Goal: Use online tool/utility: Utilize a website feature to perform a specific function

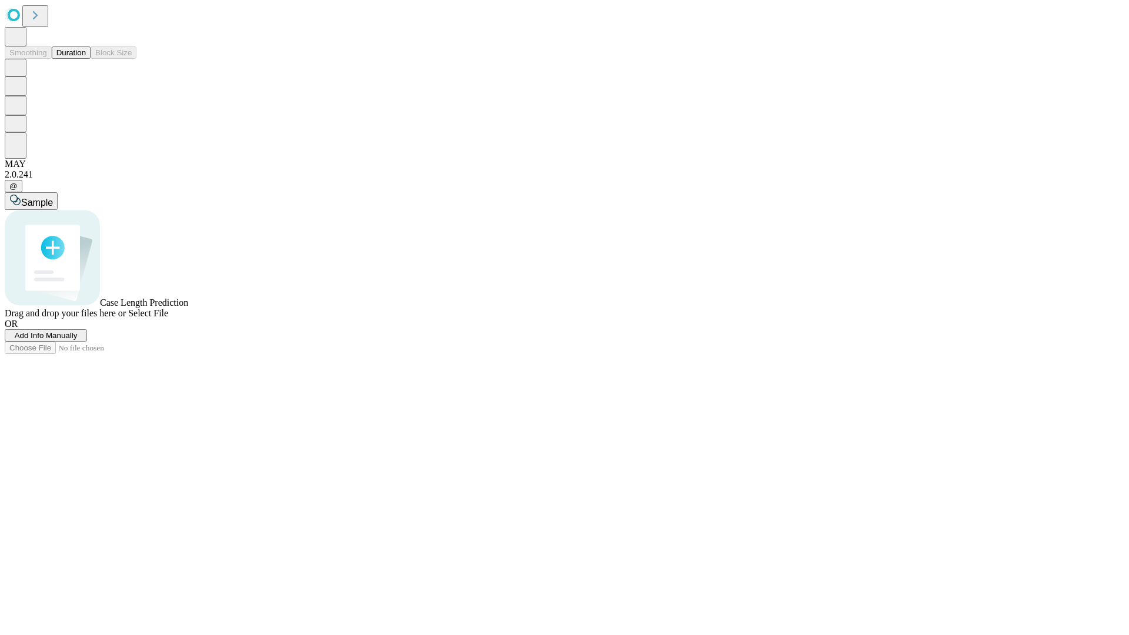
click at [86, 59] on button "Duration" at bounding box center [71, 52] width 39 height 12
click at [78, 340] on span "Add Info Manually" at bounding box center [46, 335] width 63 height 9
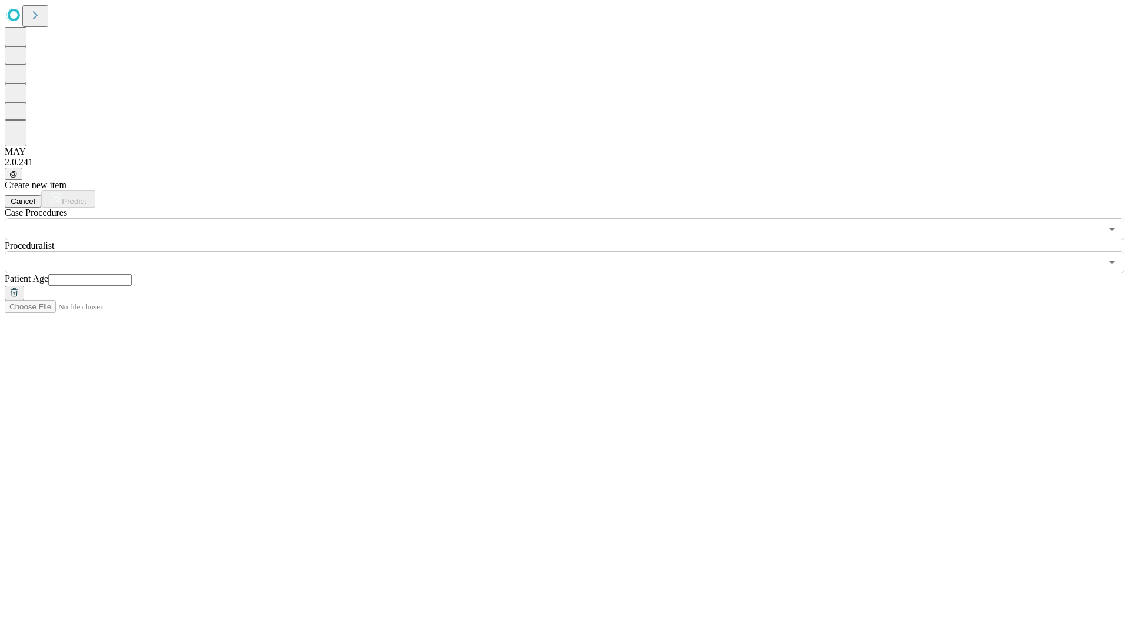
click at [132, 274] on input "text" at bounding box center [89, 280] width 83 height 12
type input "**"
click at [573, 251] on input "text" at bounding box center [553, 262] width 1096 height 22
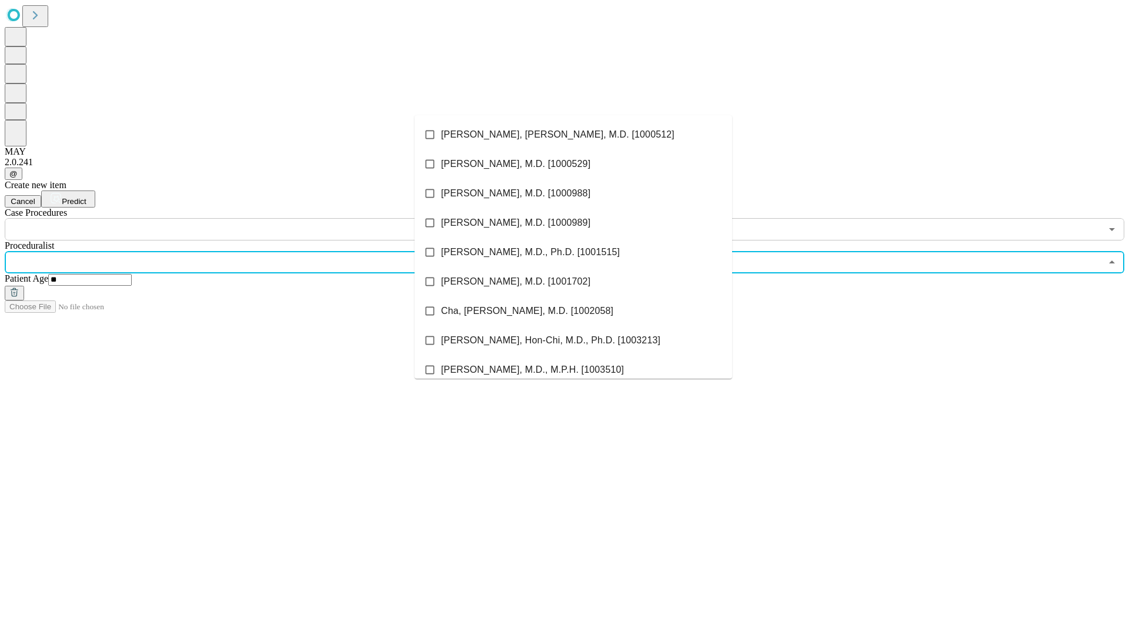
click at [573, 135] on li "[PERSON_NAME], [PERSON_NAME], M.D. [1000512]" at bounding box center [572, 134] width 317 height 29
click at [247, 218] on input "text" at bounding box center [553, 229] width 1096 height 22
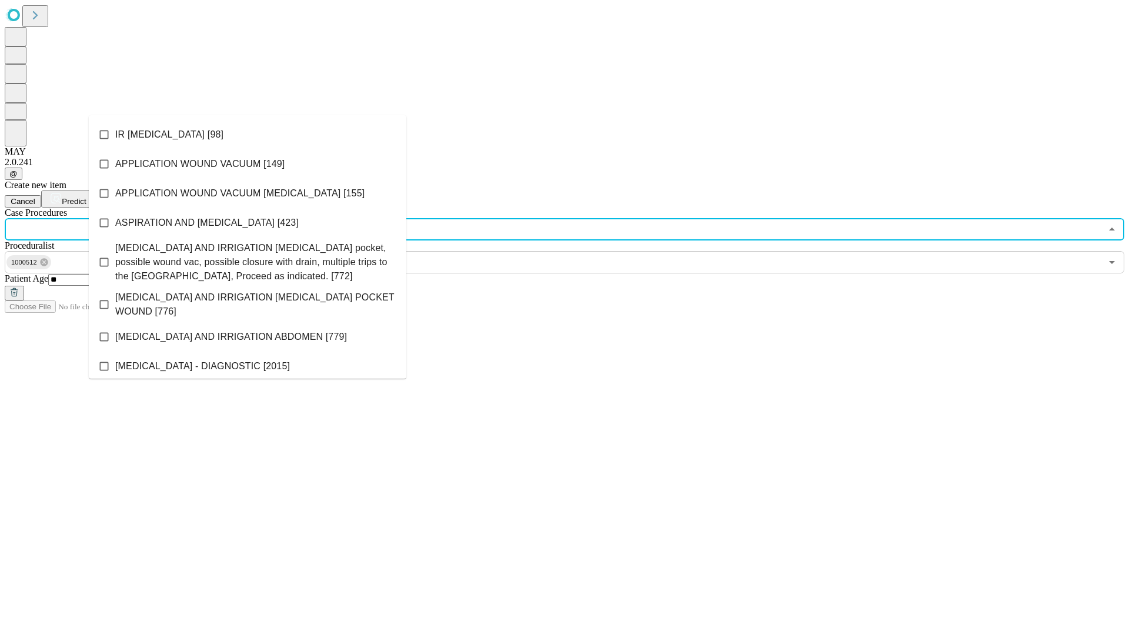
click at [247, 135] on li "IR [MEDICAL_DATA] [98]" at bounding box center [247, 134] width 317 height 29
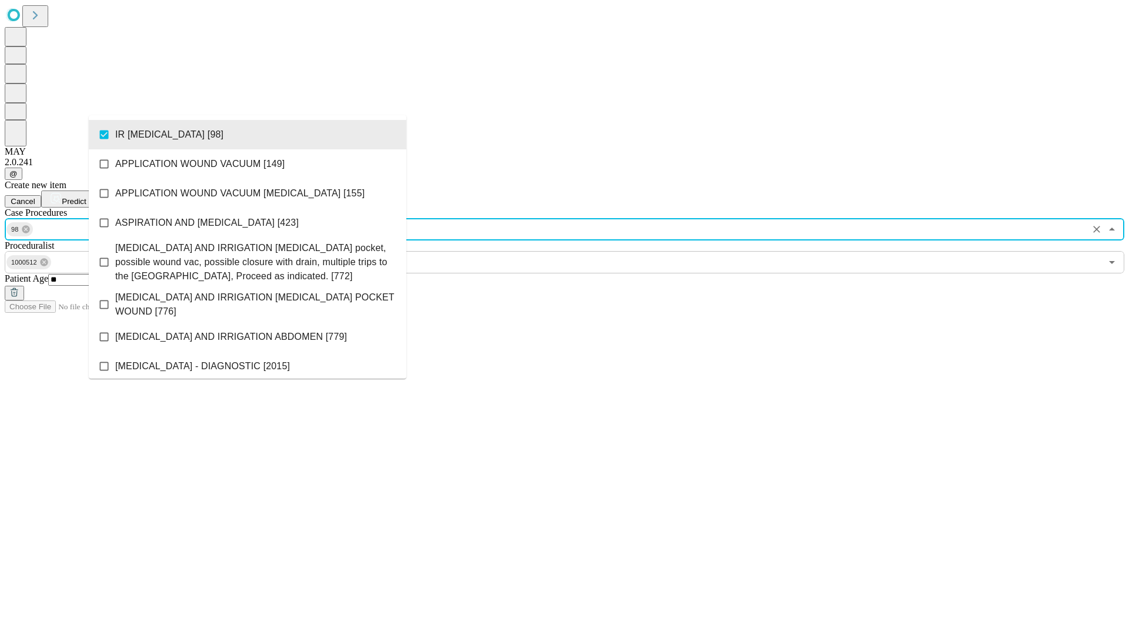
click at [86, 197] on span "Predict" at bounding box center [74, 201] width 24 height 9
